Goal: Browse casually

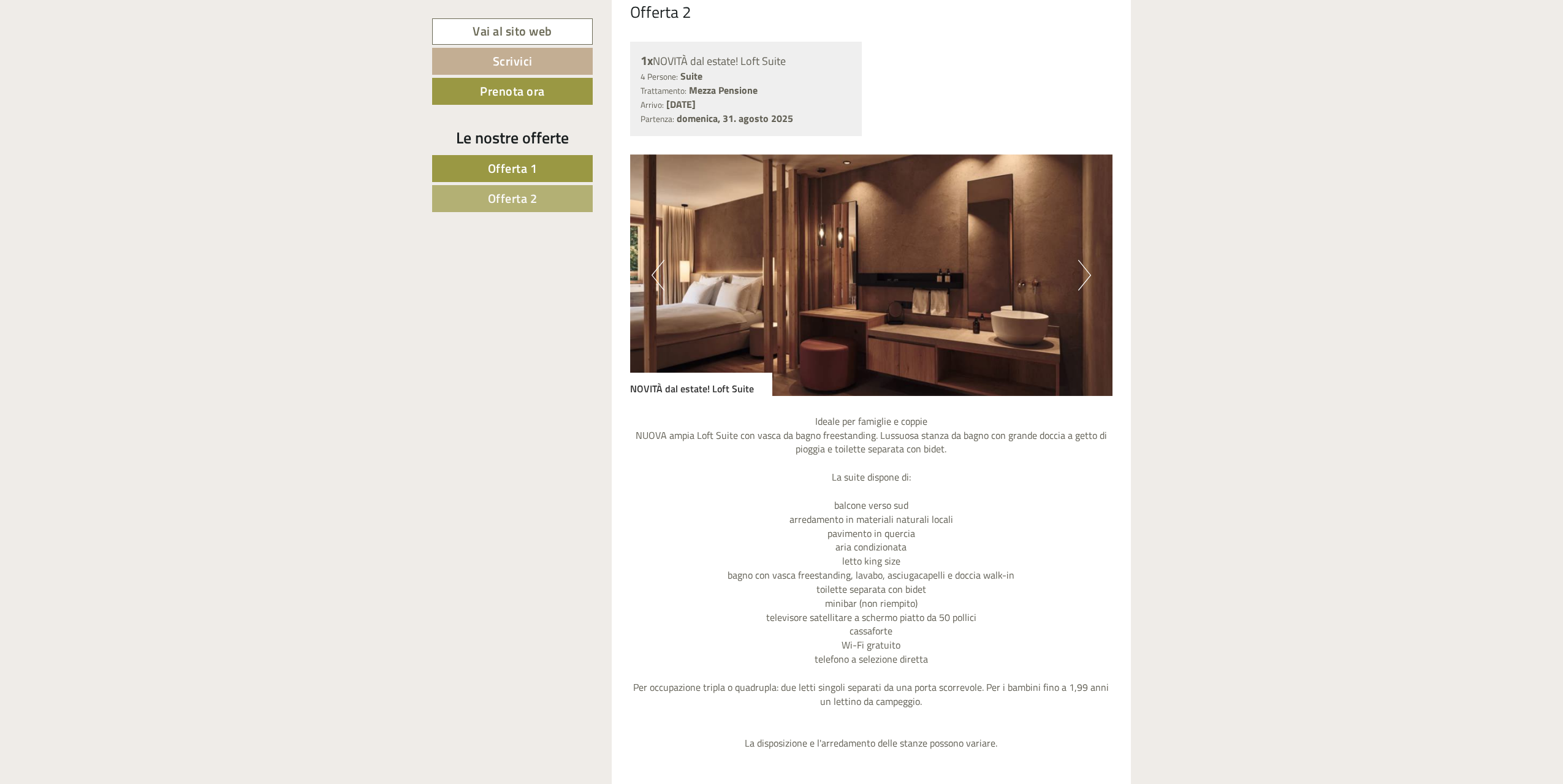
scroll to position [2166, 0]
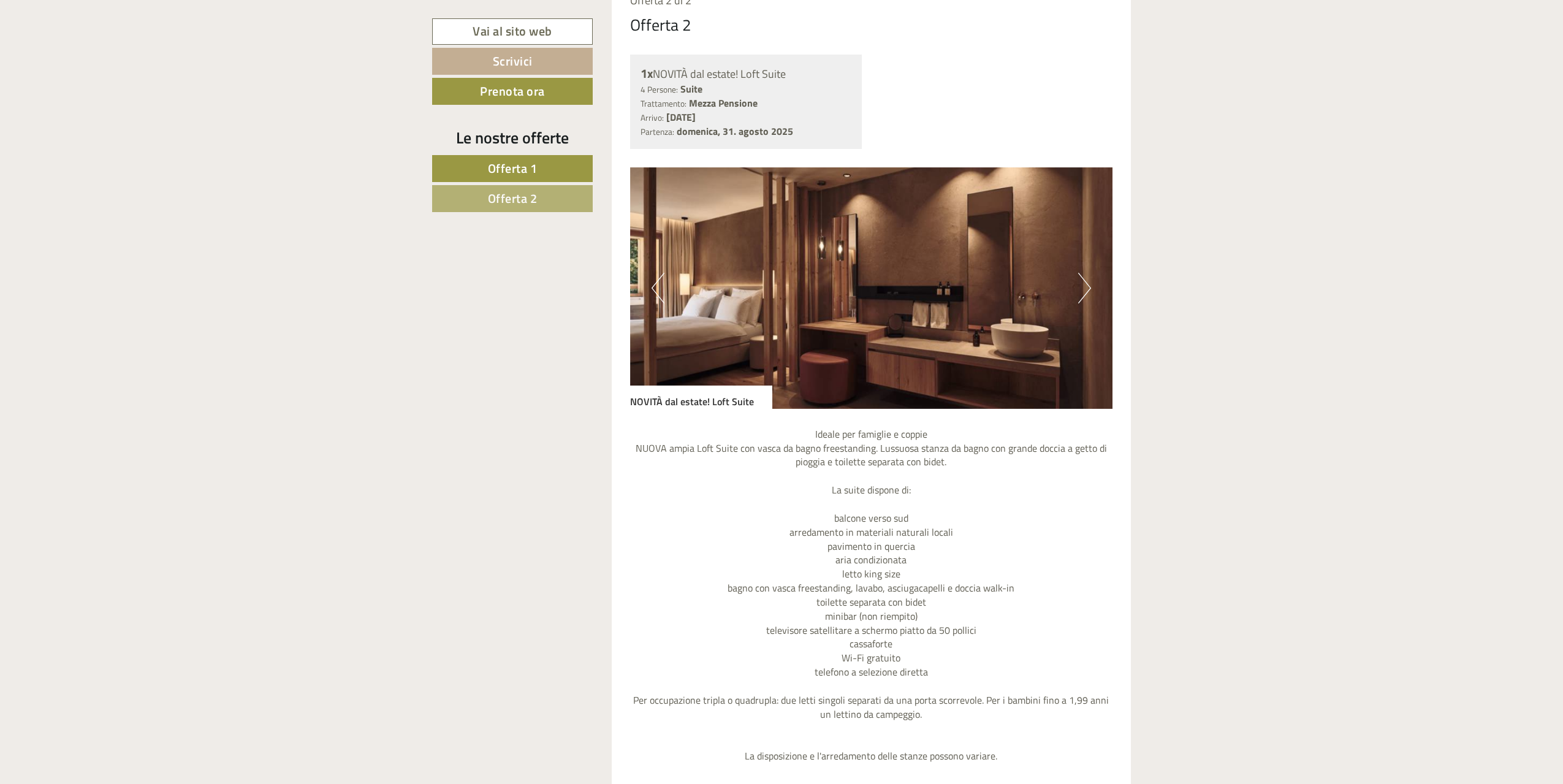
click at [1085, 288] on button "Next" at bounding box center [1085, 288] width 13 height 31
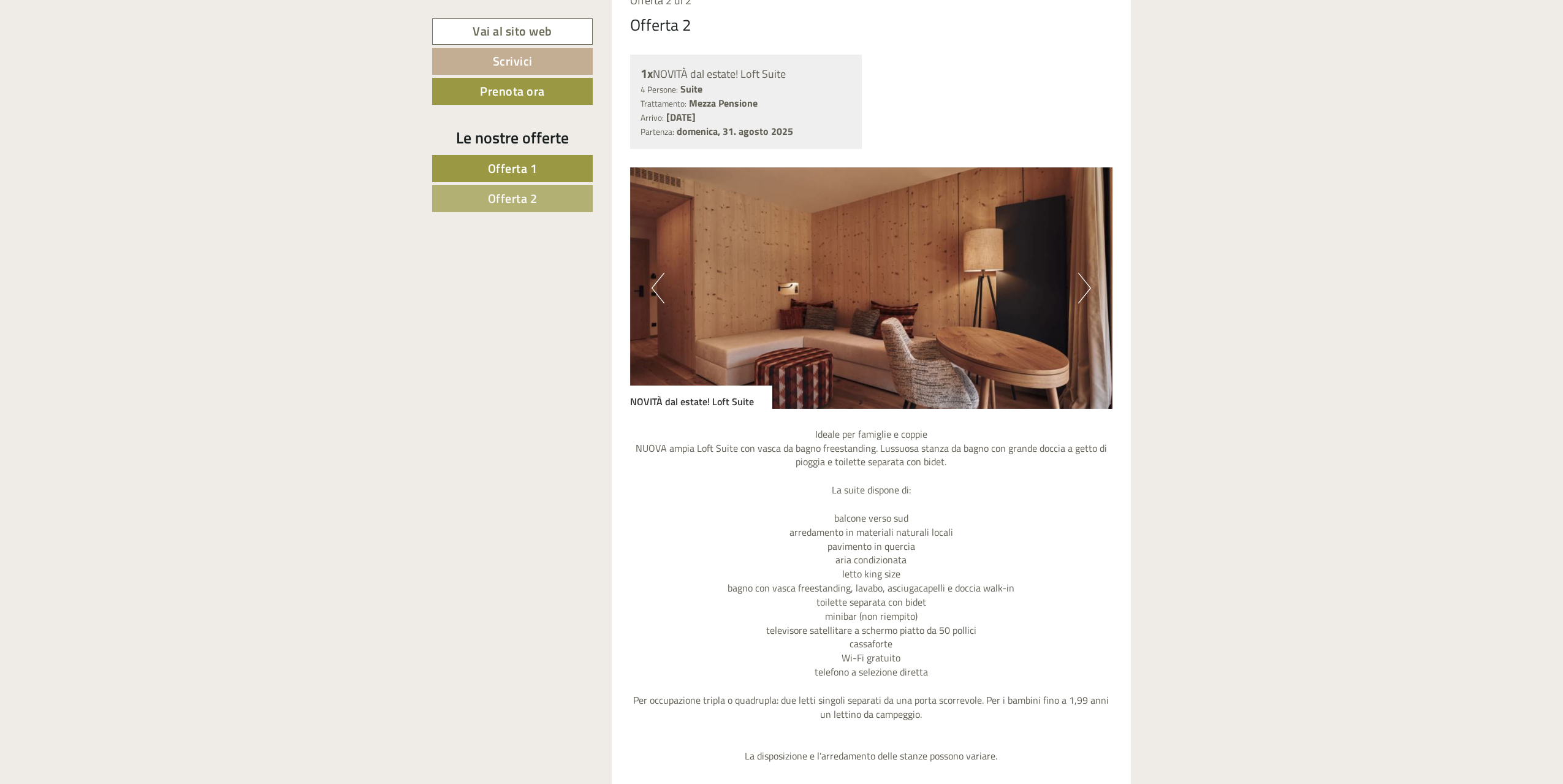
click at [1085, 288] on button "Next" at bounding box center [1085, 288] width 13 height 31
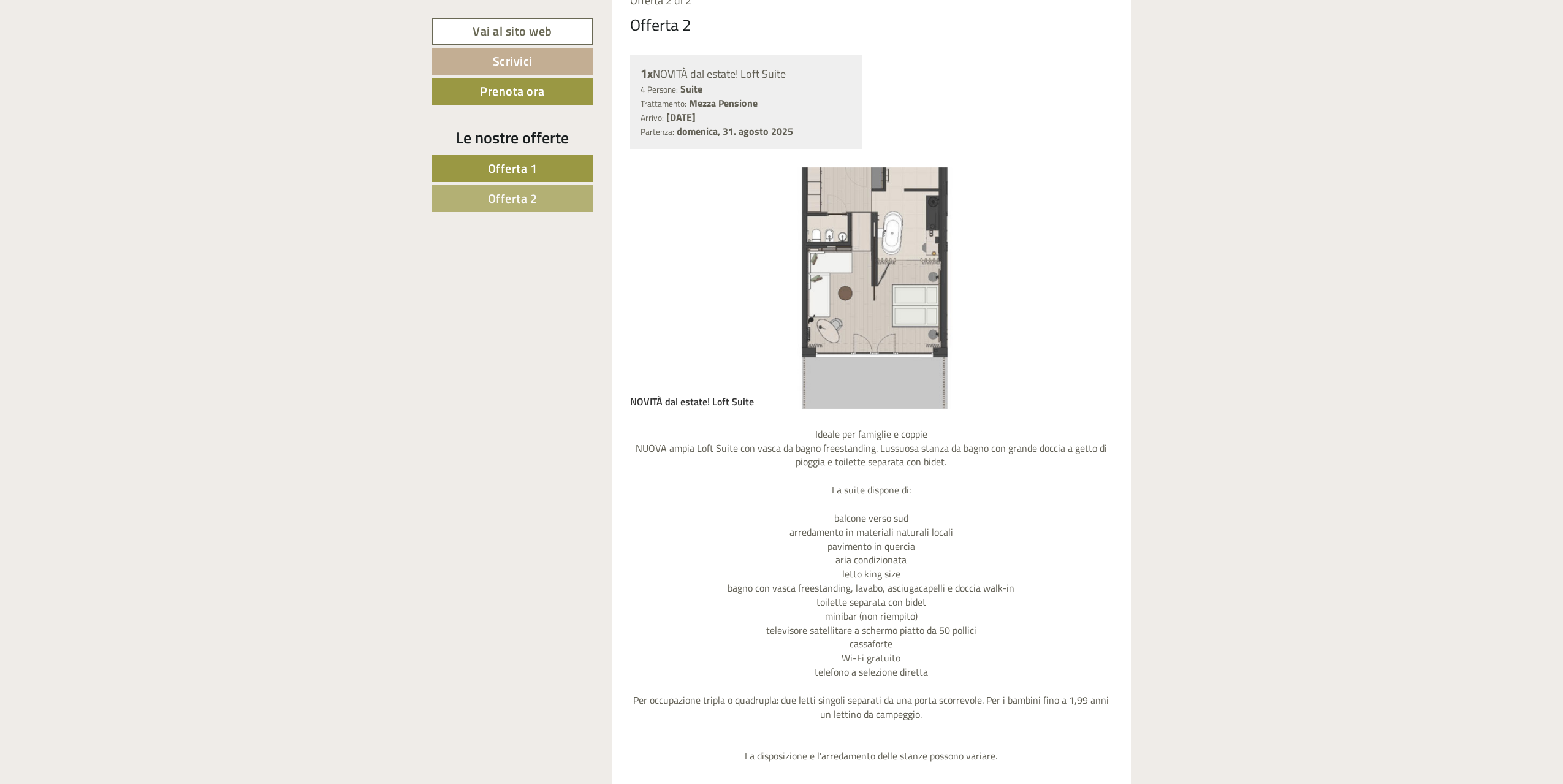
drag, startPoint x: 1119, startPoint y: 291, endPoint x: 1104, endPoint y: 291, distance: 15.0
click at [1118, 291] on div "Offerta 2 di 2 Offerta 2 1x NOVITÀ dal estate! Loft Suite 4 Persone: Suite Trat…" at bounding box center [871, 528] width 520 height 1108
drag, startPoint x: 1069, startPoint y: 289, endPoint x: 1031, endPoint y: 289, distance: 38.0
click at [1068, 289] on img at bounding box center [871, 288] width 483 height 241
click at [1072, 293] on img at bounding box center [871, 288] width 483 height 241
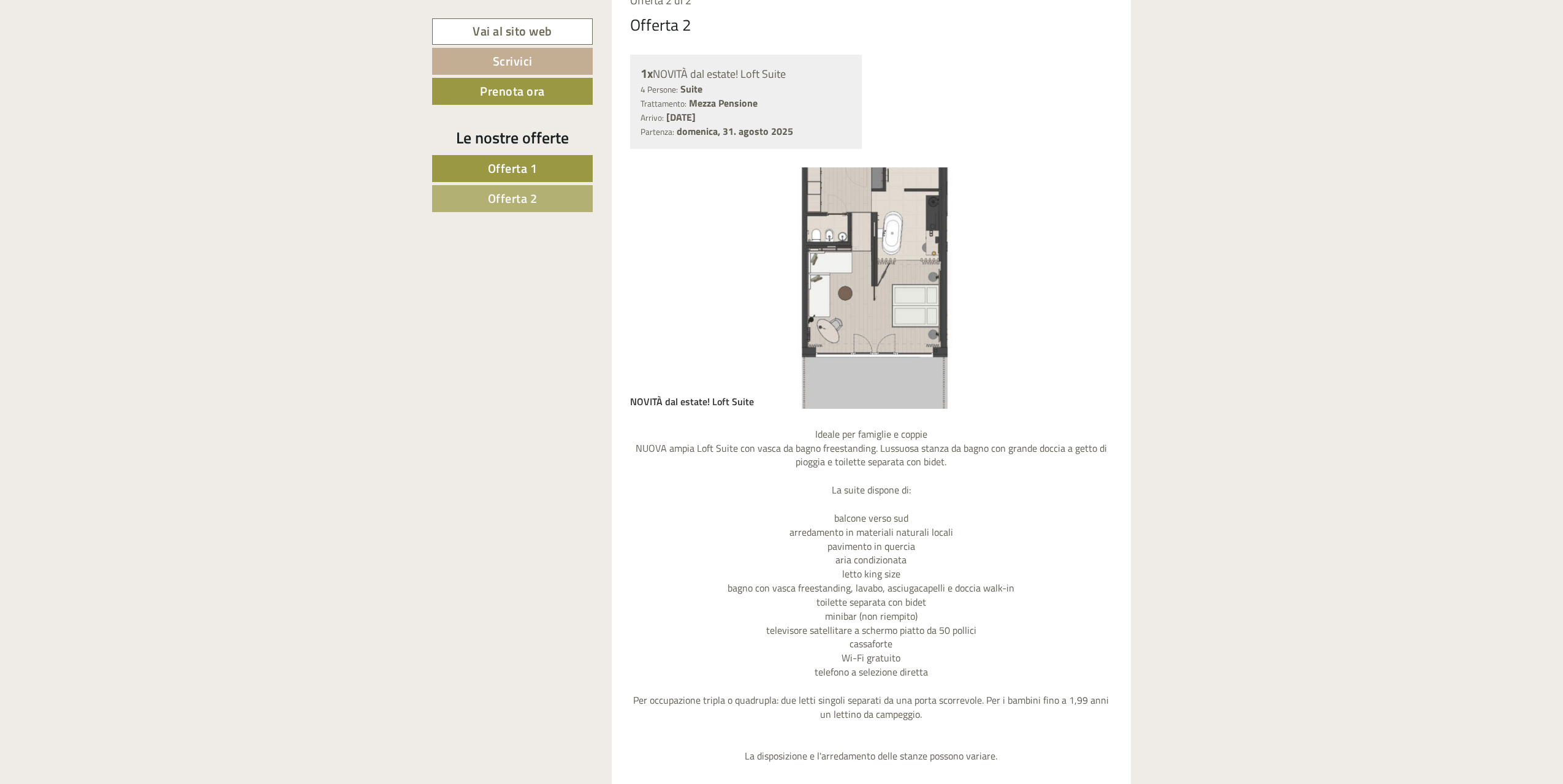
click at [1089, 291] on button "Next" at bounding box center [1085, 288] width 13 height 31
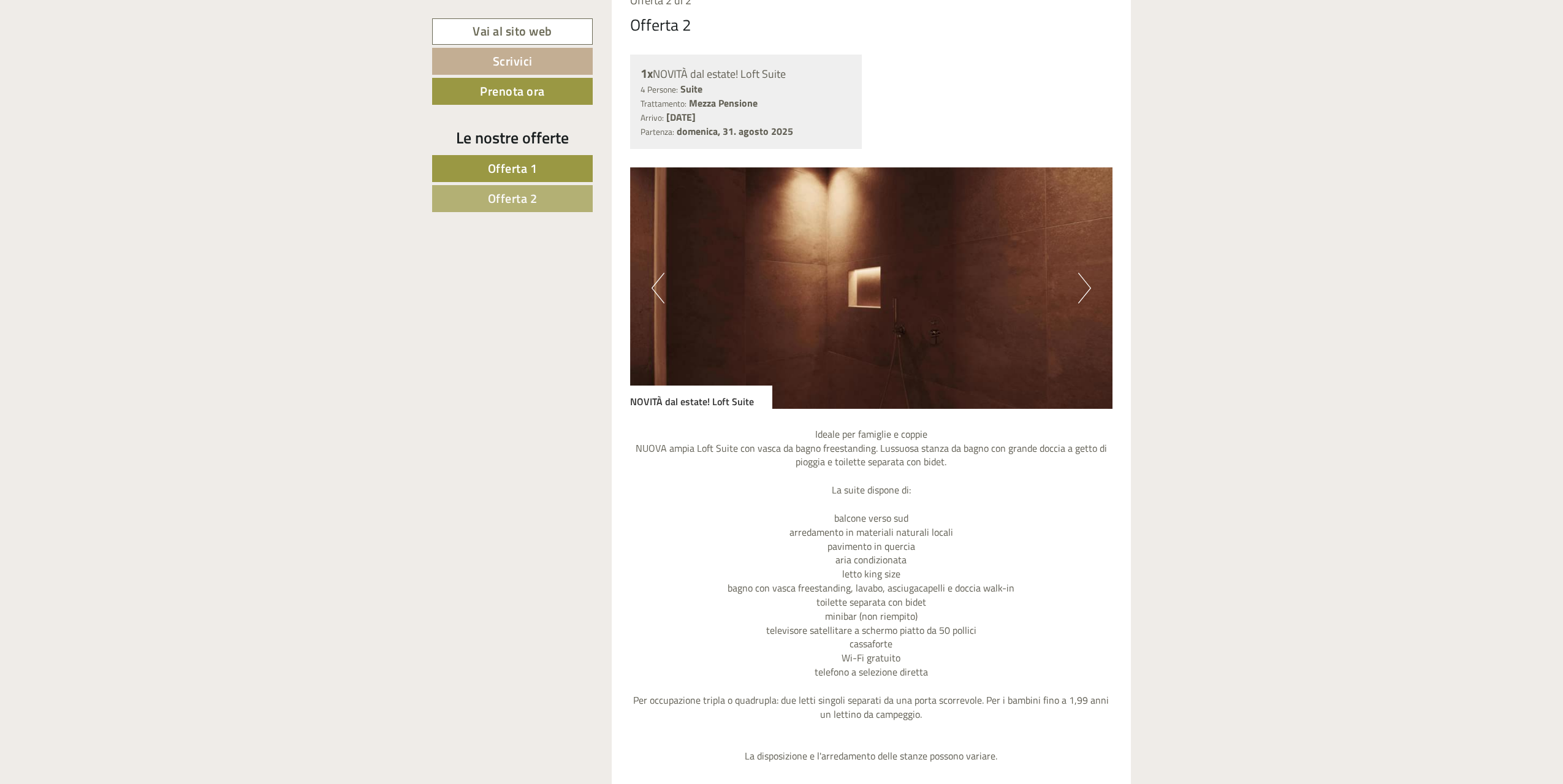
click at [1087, 291] on button "Next" at bounding box center [1085, 288] width 13 height 31
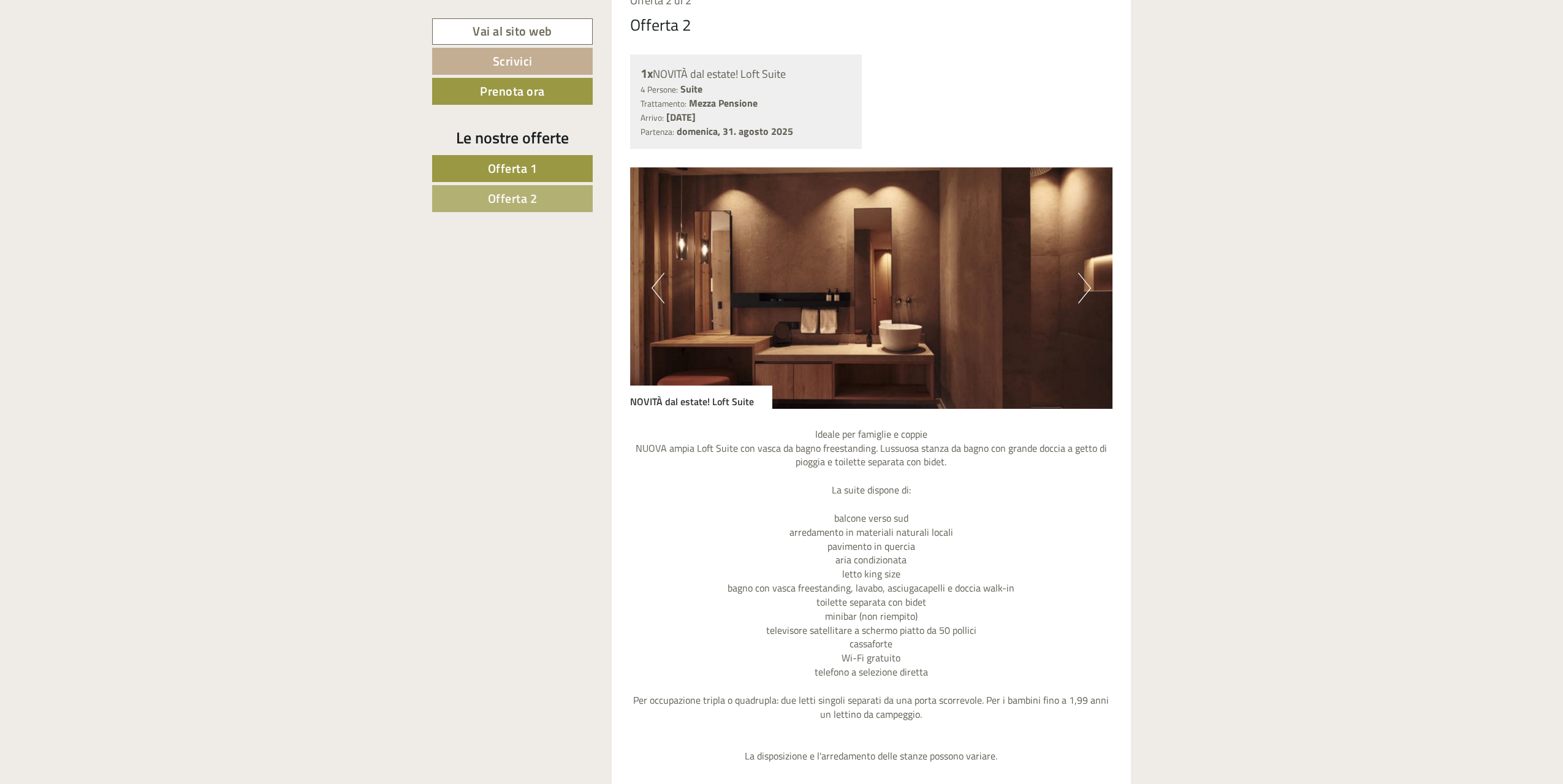
click at [1087, 291] on button "Next" at bounding box center [1085, 288] width 13 height 31
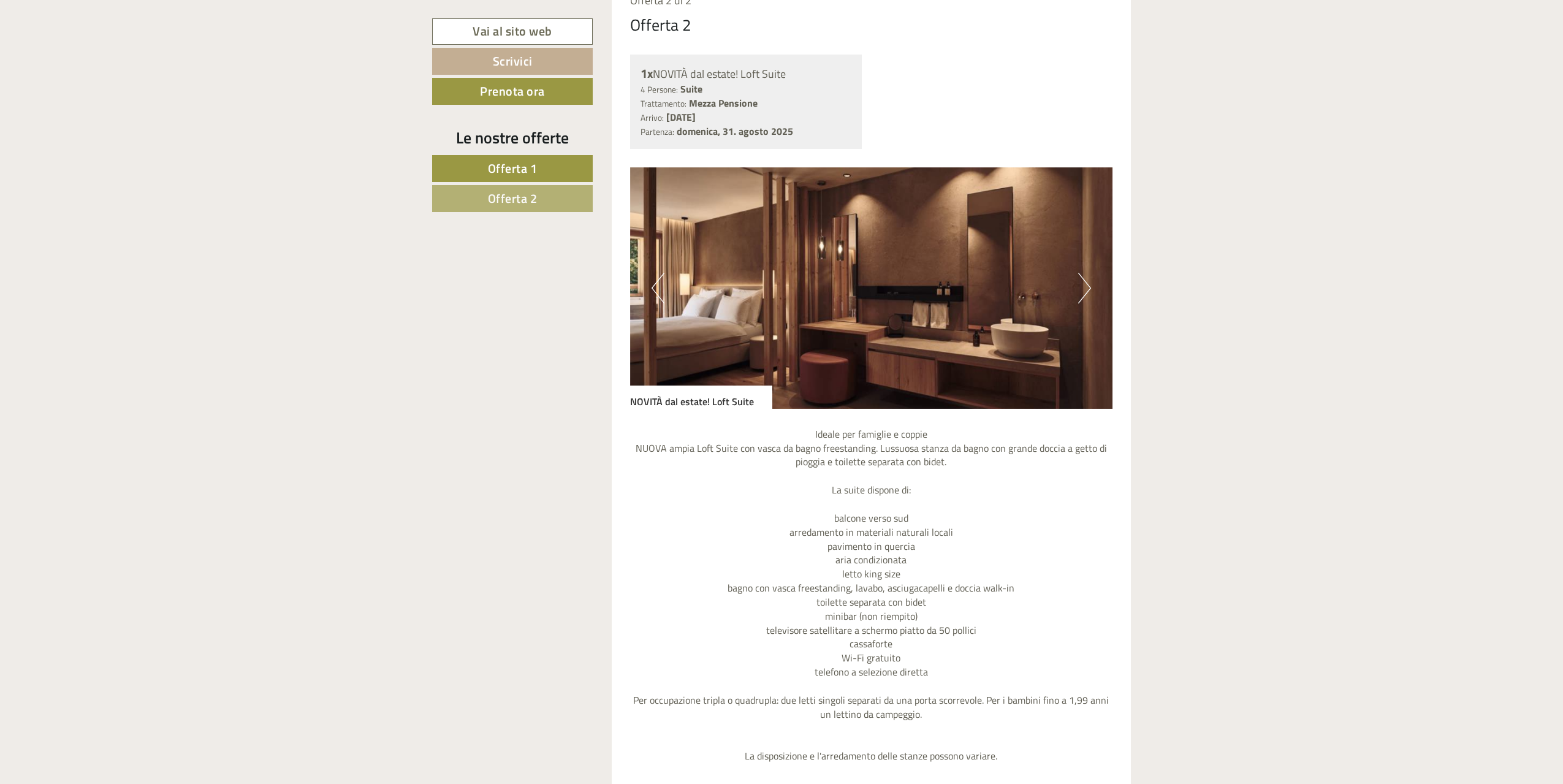
click at [1087, 291] on button "Next" at bounding box center [1085, 288] width 13 height 31
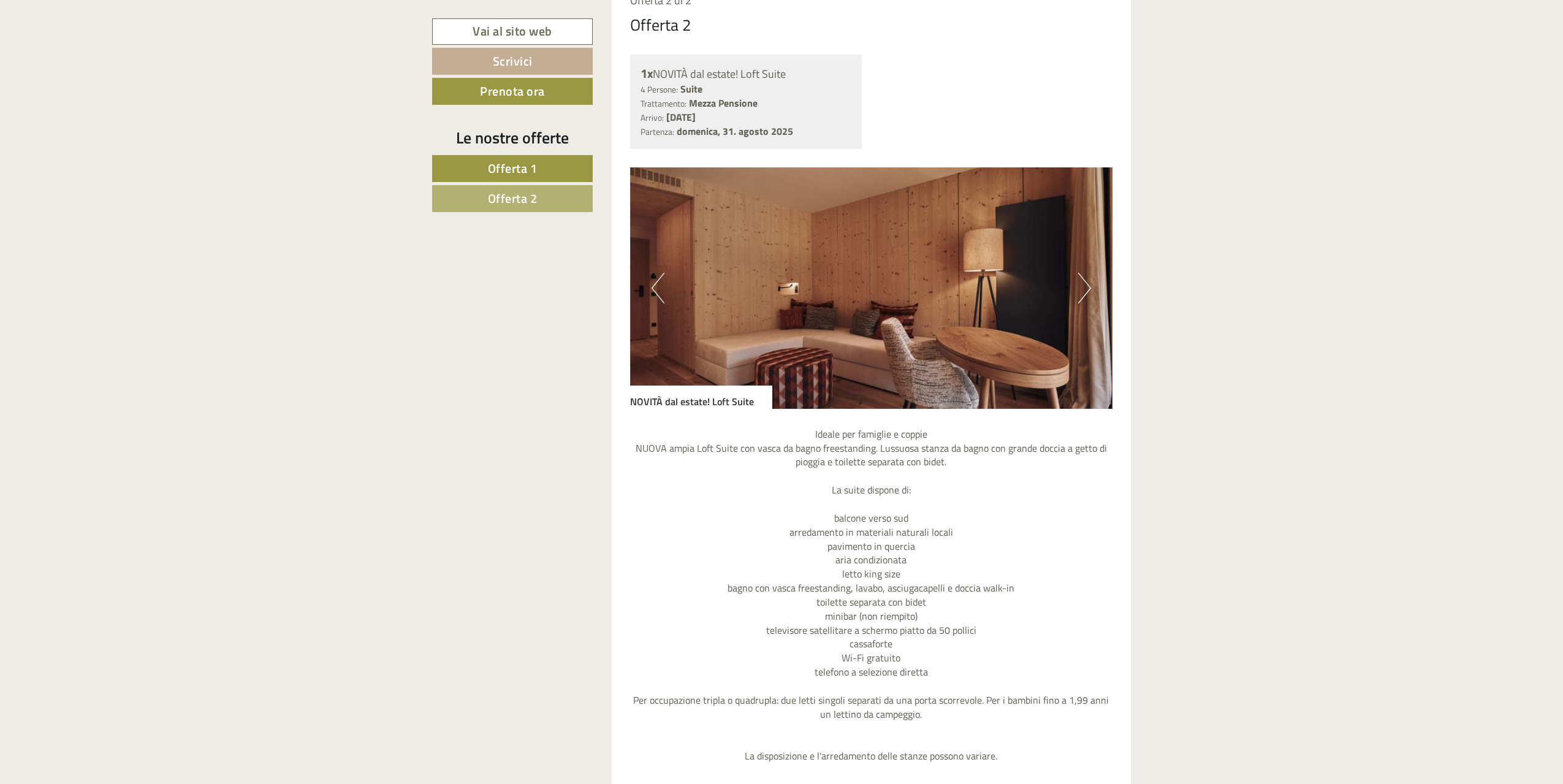
click at [1087, 291] on button "Next" at bounding box center [1085, 288] width 13 height 31
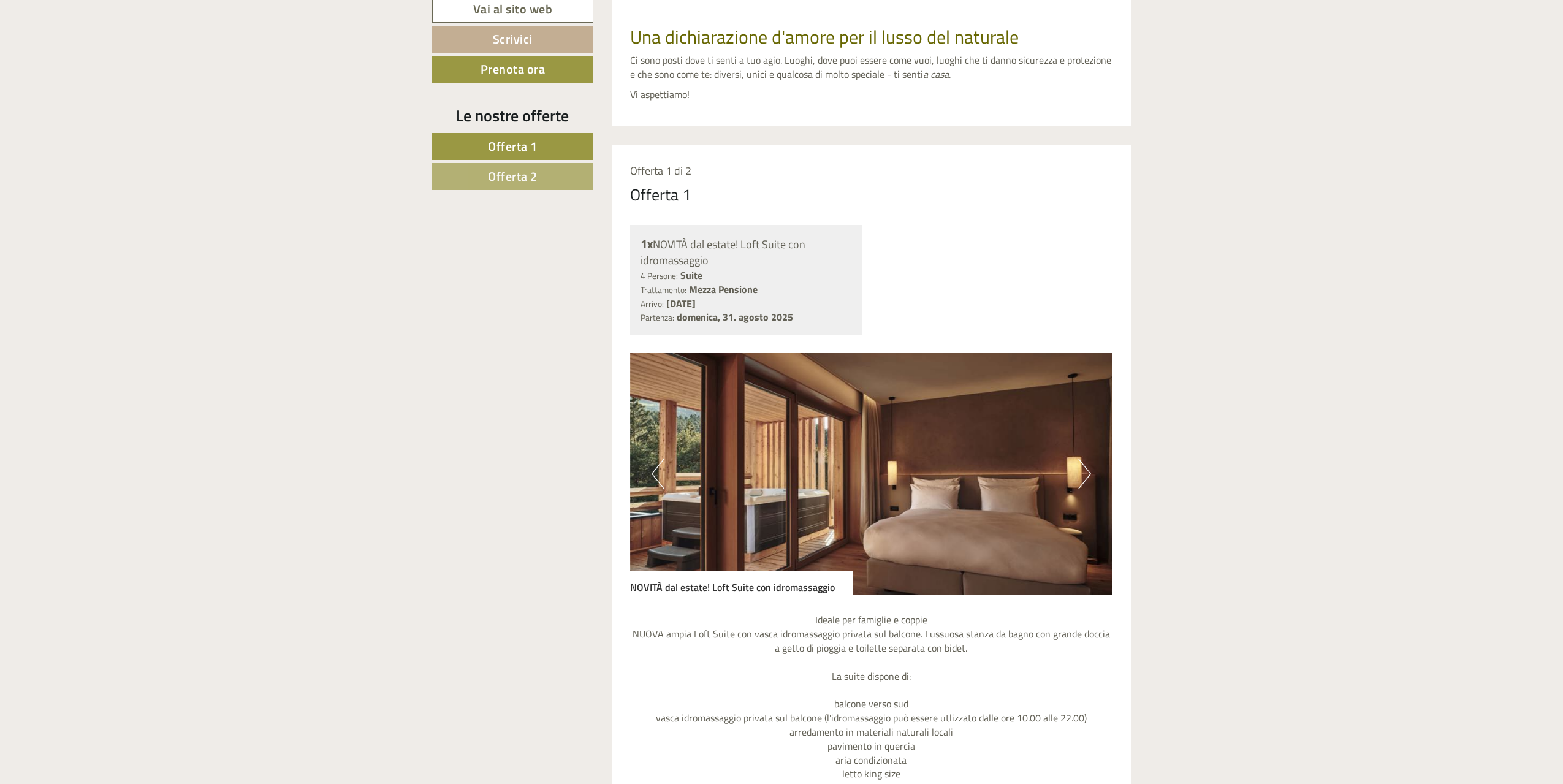
scroll to position [817, 0]
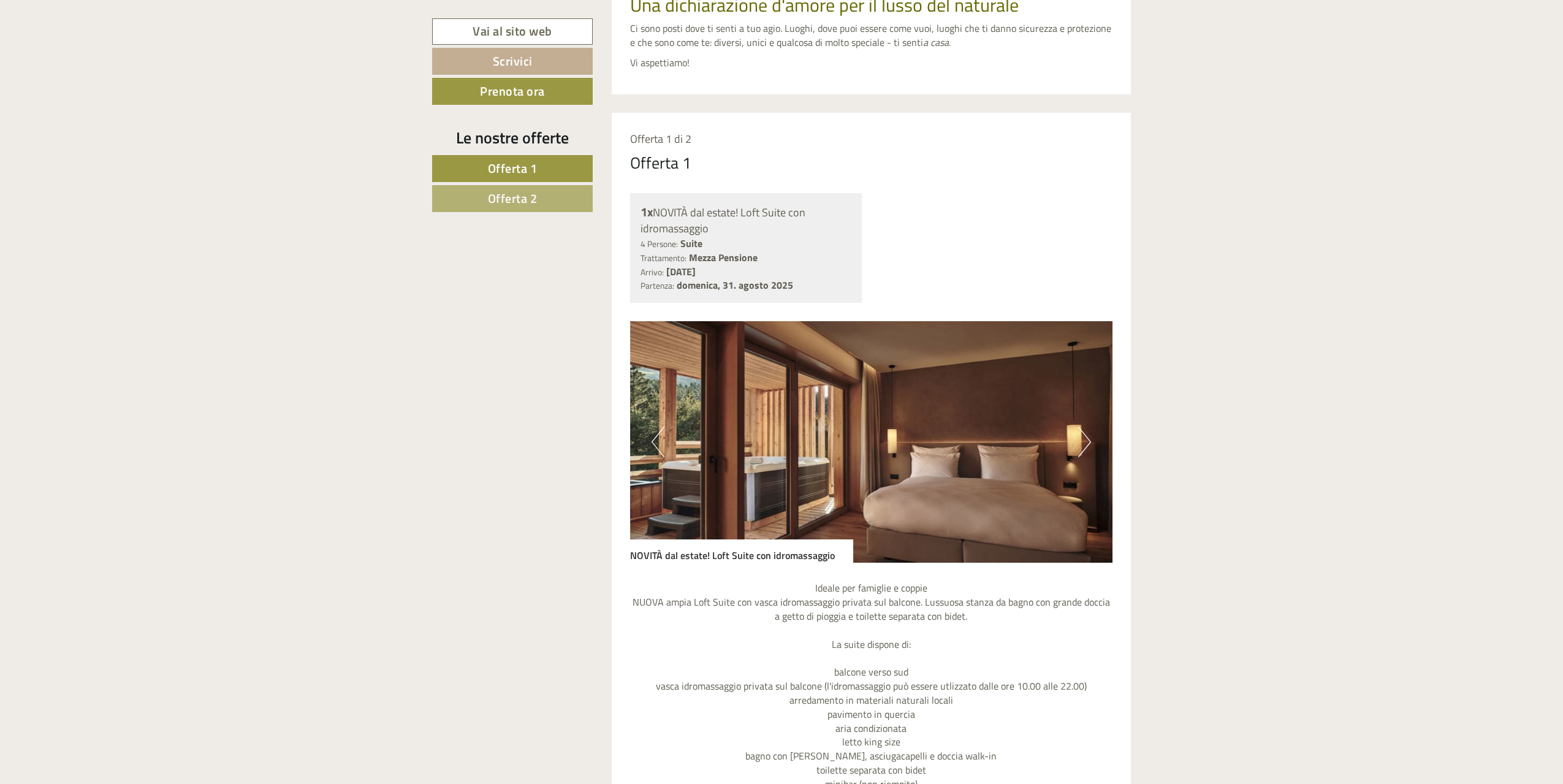
click at [1089, 441] on button "Next" at bounding box center [1085, 442] width 13 height 31
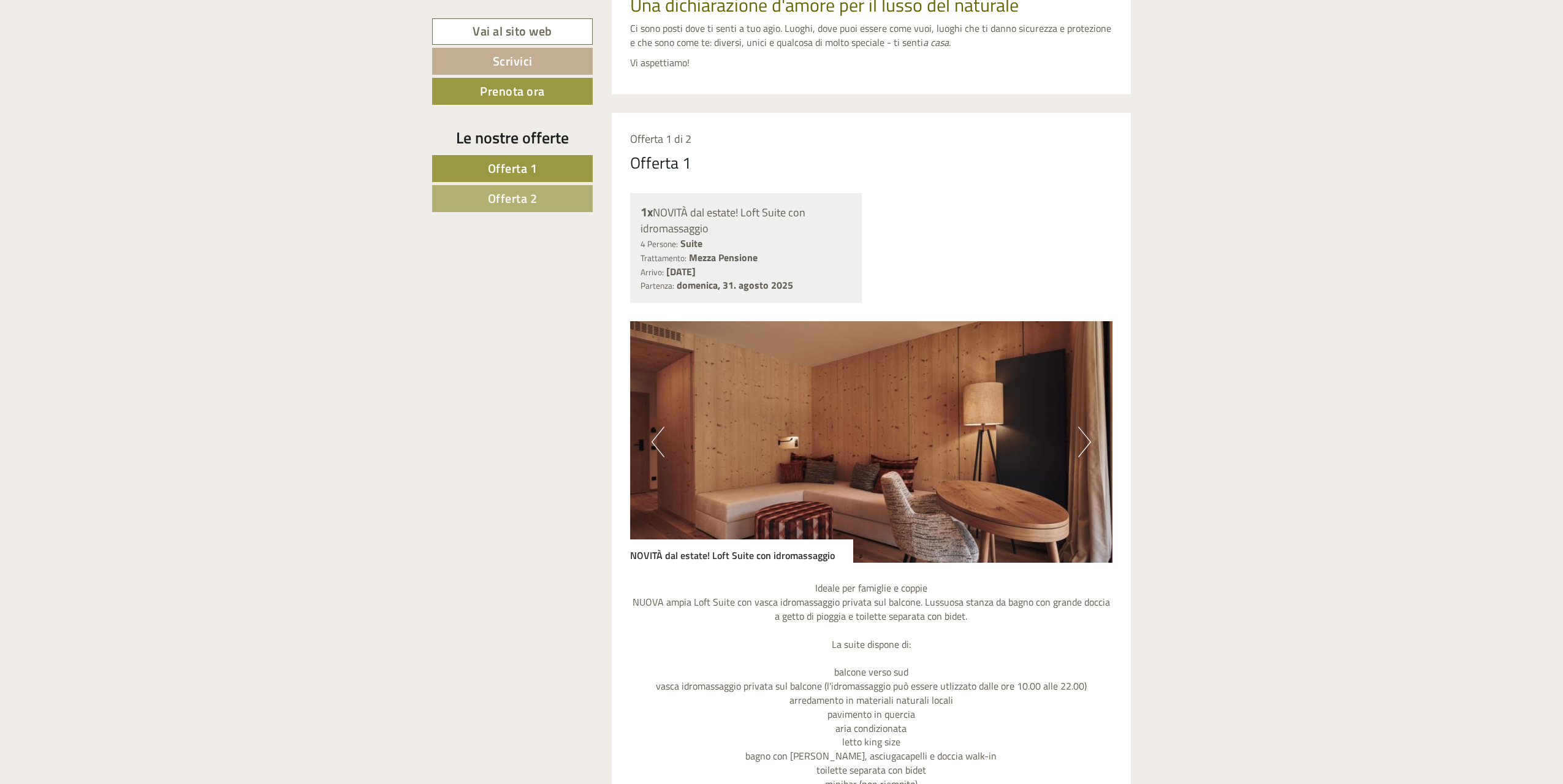
click at [1089, 441] on button "Next" at bounding box center [1085, 442] width 13 height 31
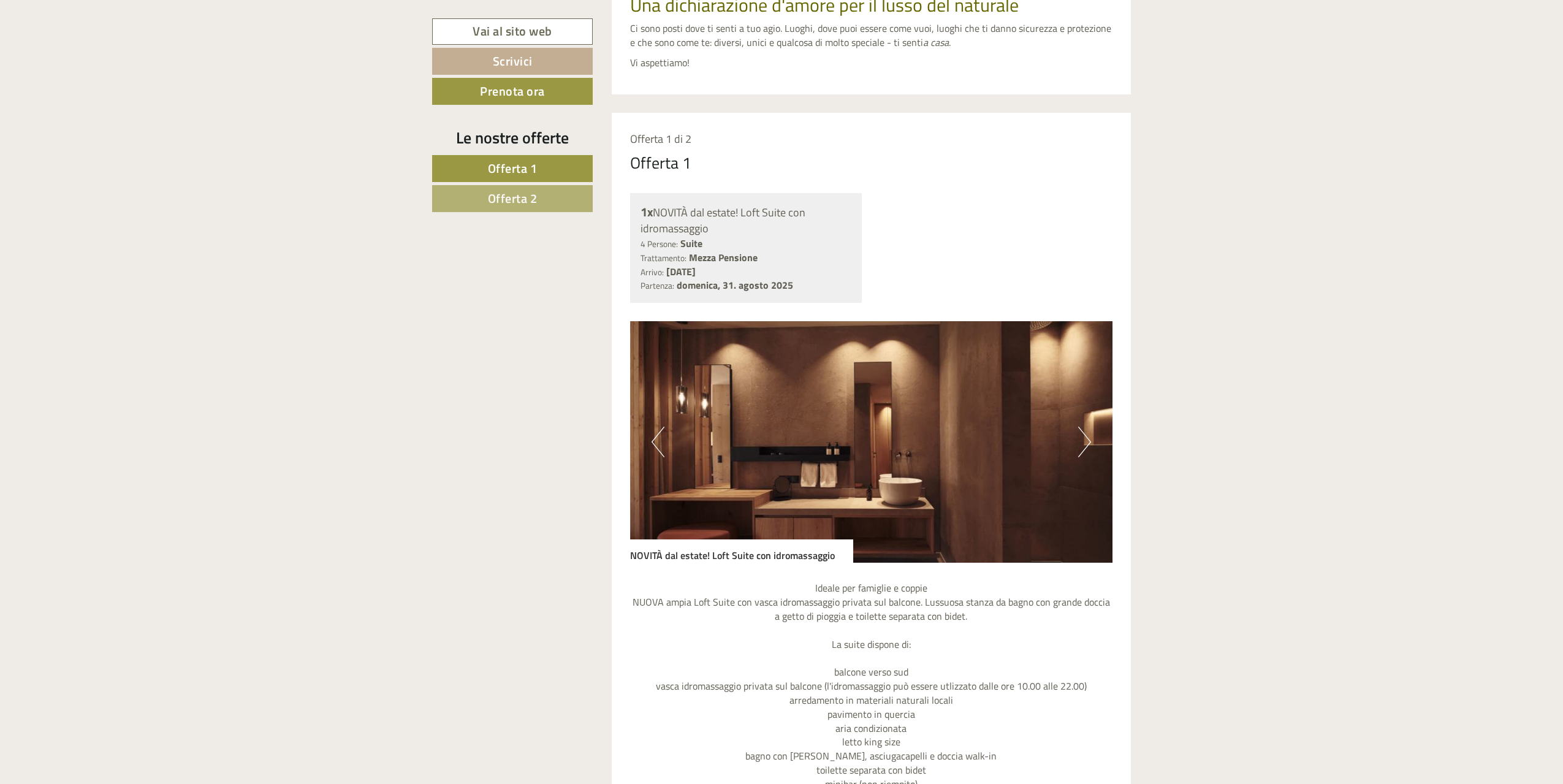
click at [1089, 441] on button "Next" at bounding box center [1085, 442] width 13 height 31
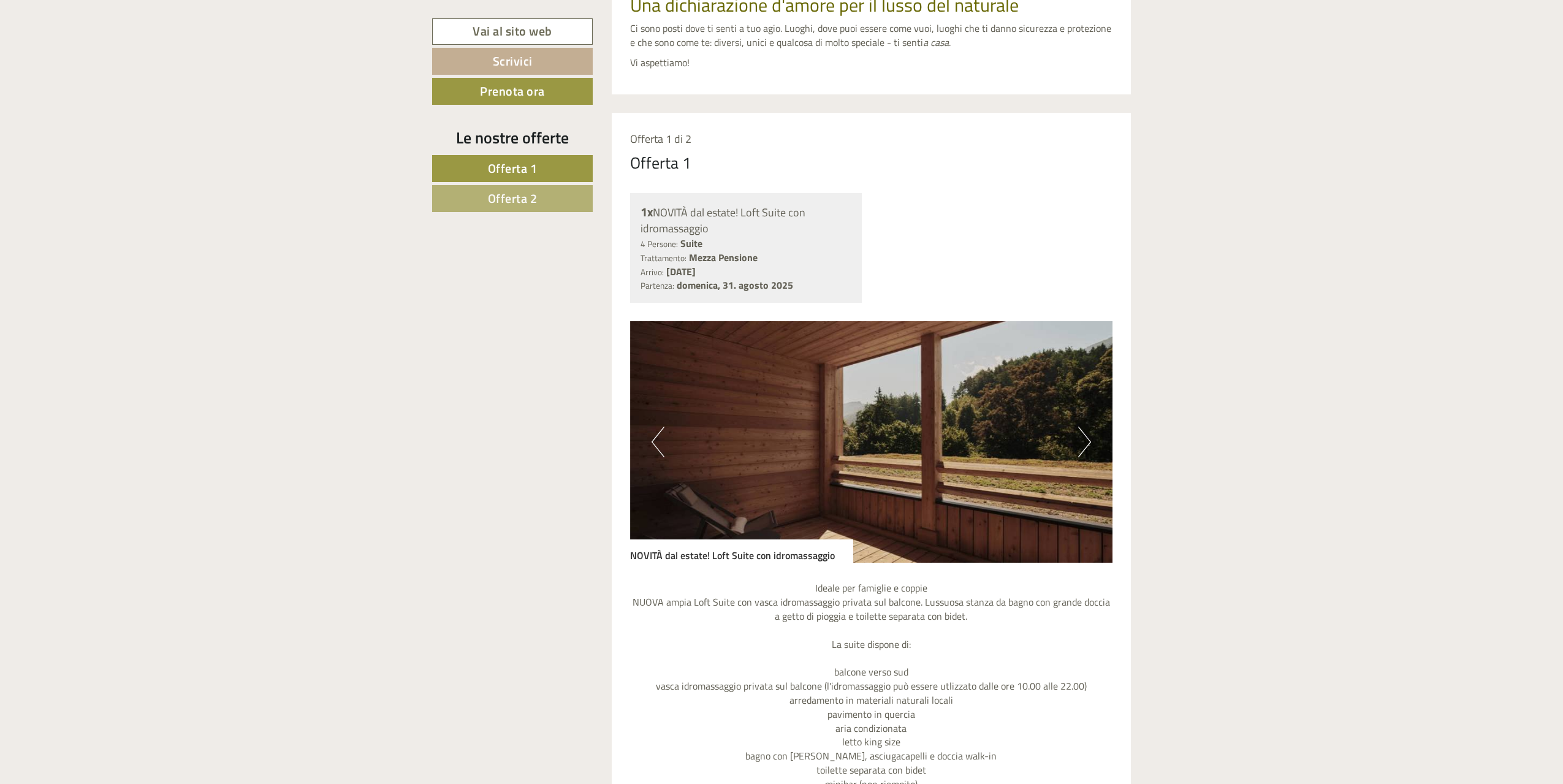
click at [1090, 442] on button "Next" at bounding box center [1085, 442] width 13 height 31
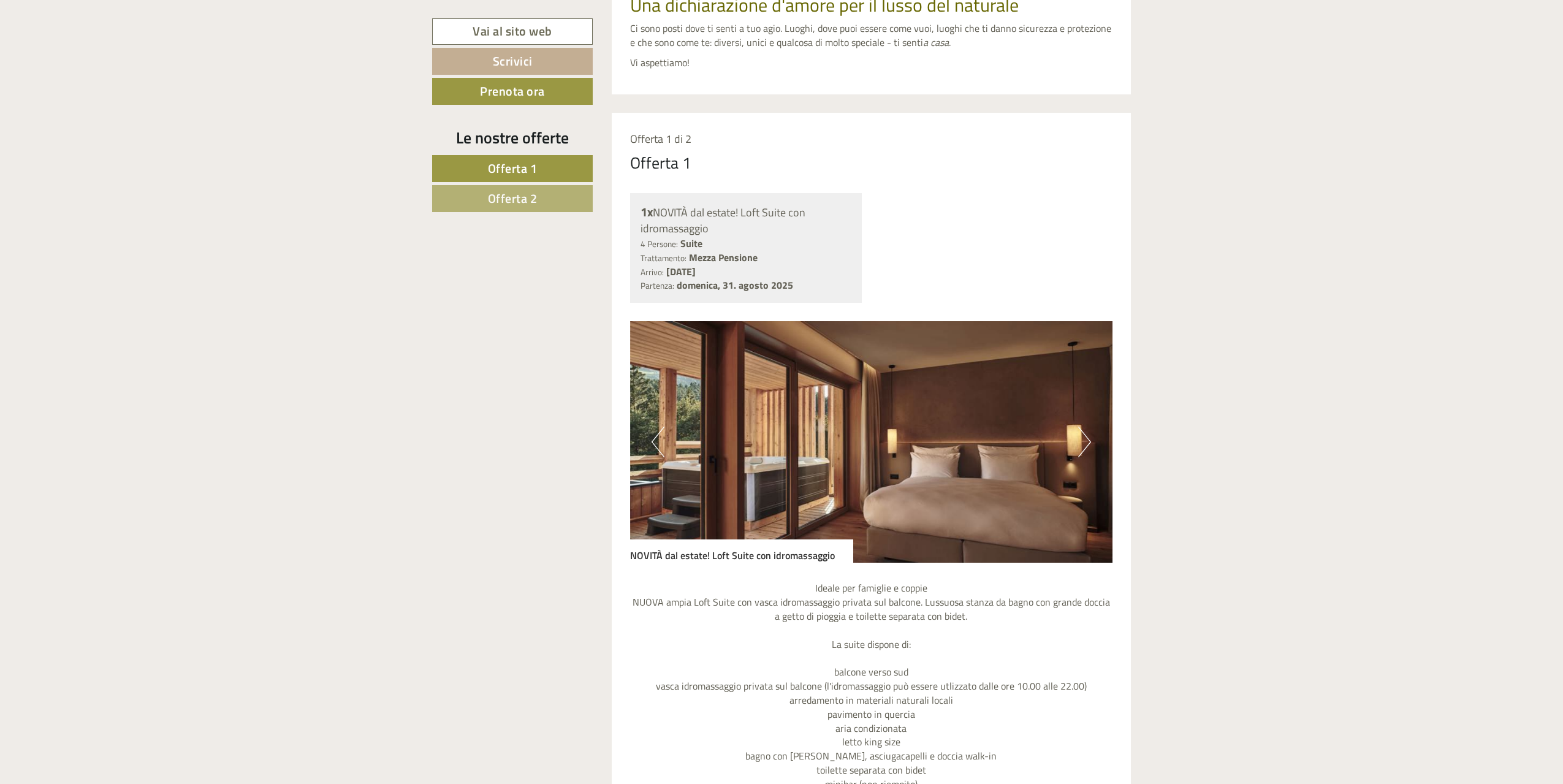
click at [1091, 442] on div "Previous Next" at bounding box center [871, 442] width 483 height 241
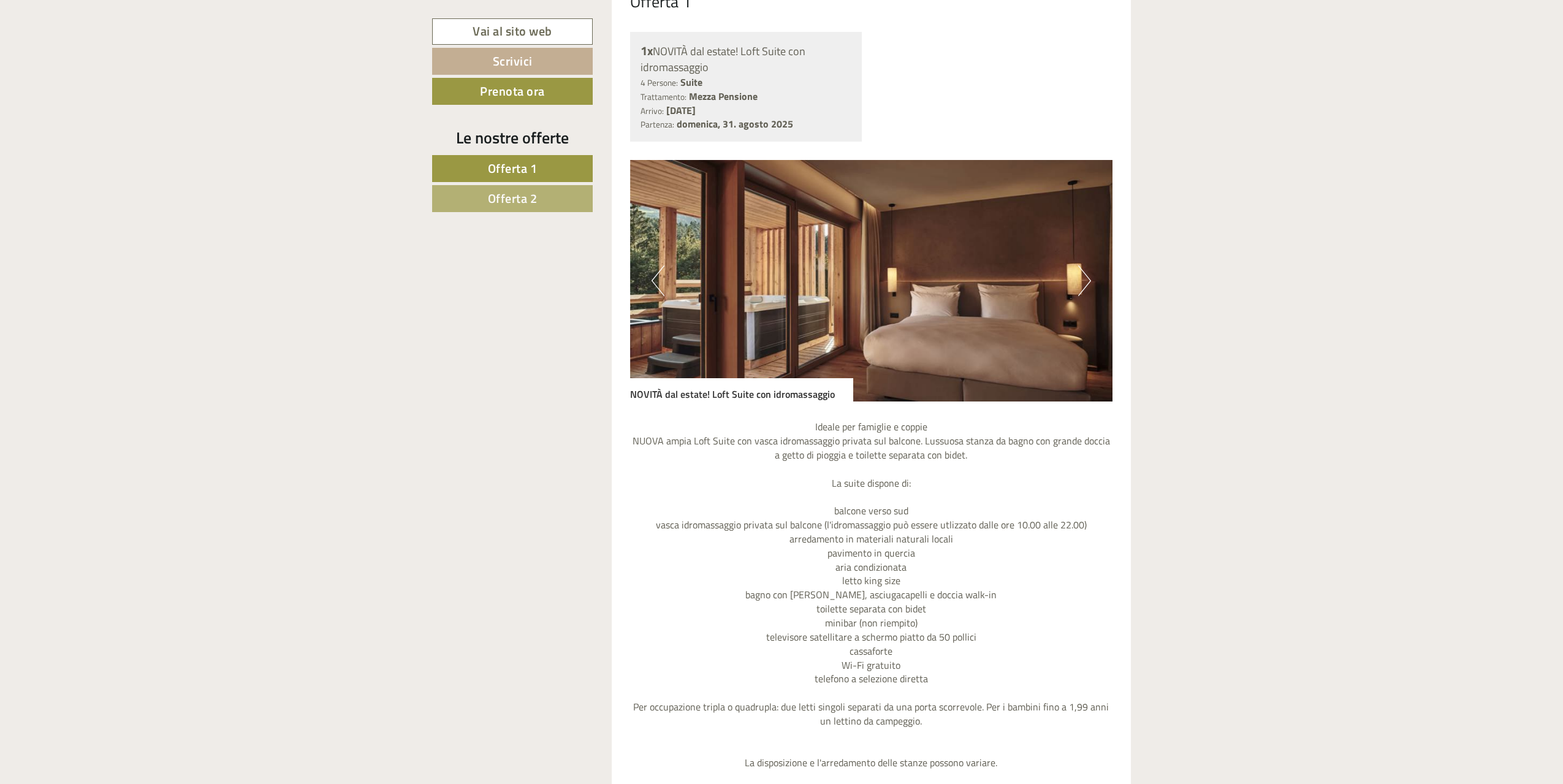
scroll to position [981, 0]
